Goal: Find specific page/section: Find specific page/section

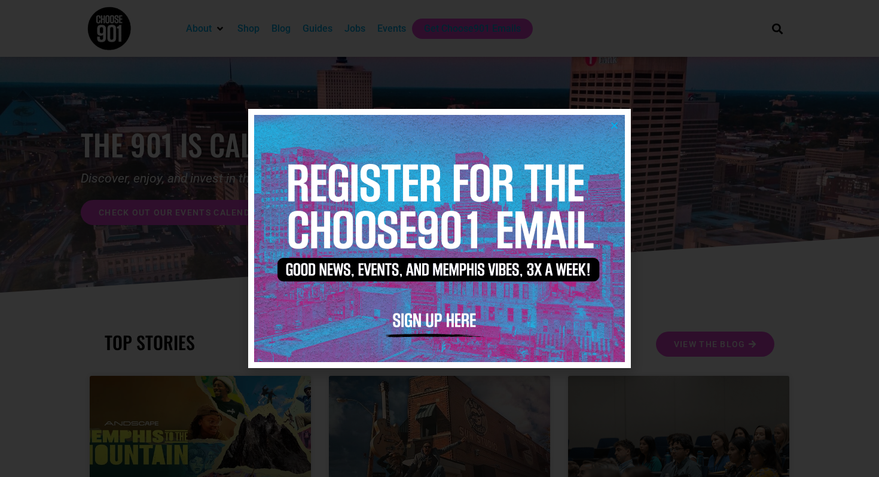
click at [613, 122] on icon "Close" at bounding box center [614, 125] width 9 height 9
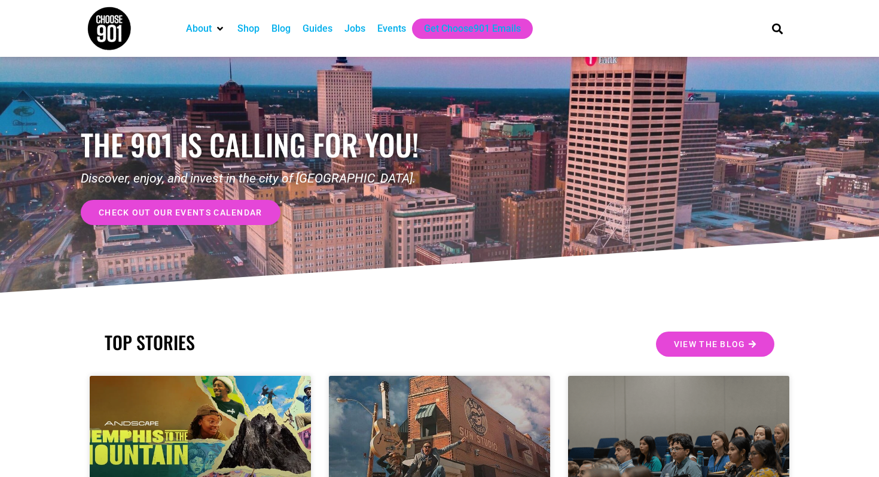
click at [289, 32] on div "Blog" at bounding box center [280, 29] width 19 height 14
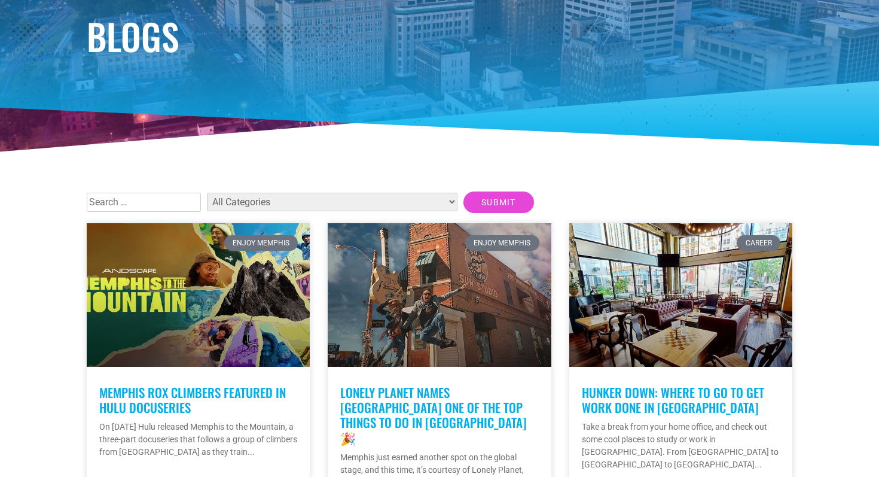
scroll to position [142, 0]
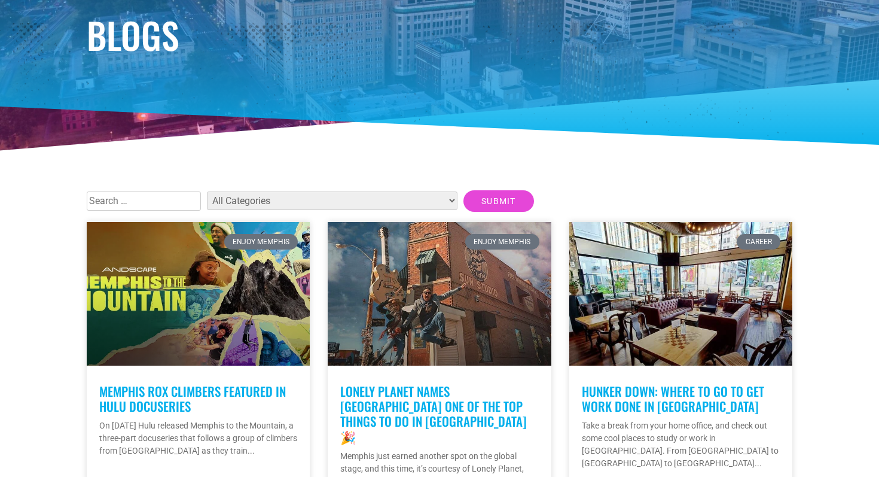
click at [262, 200] on select "All Categories Articles Beer Binghampton Dev. Corporation Career Choose901: Alu…" at bounding box center [332, 200] width 251 height 19
select select "1578"
click at [207, 191] on select "All Categories Articles Beer Binghampton Dev. Corporation Career Choose901: Alu…" at bounding box center [332, 200] width 251 height 19
click at [463, 200] on input "Submit" at bounding box center [498, 201] width 71 height 22
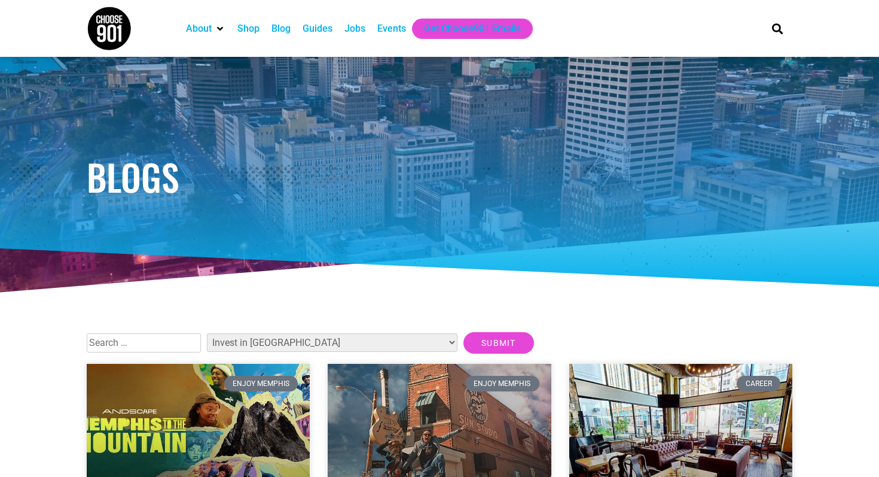
select select "1578"
